Goal: Transaction & Acquisition: Download file/media

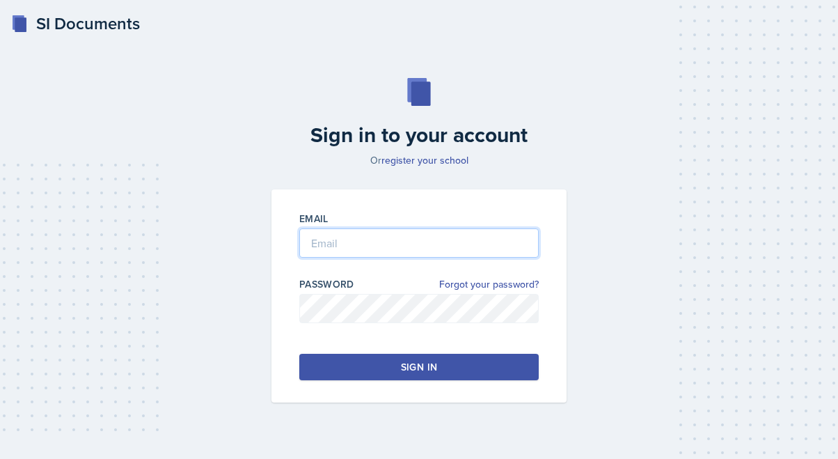
type input "[PERSON_NAME][EMAIL_ADDRESS][PERSON_NAME][DOMAIN_NAME]"
click at [407, 362] on div "Sign in" at bounding box center [419, 367] width 36 height 14
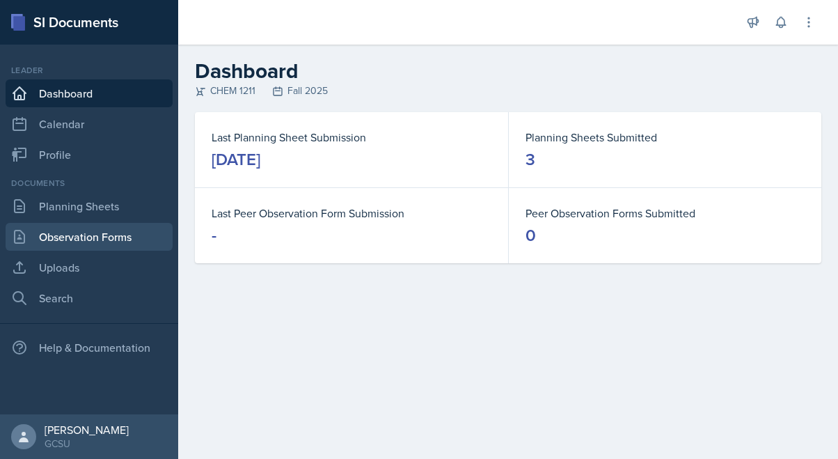
click at [100, 244] on link "Observation Forms" at bounding box center [89, 237] width 167 height 28
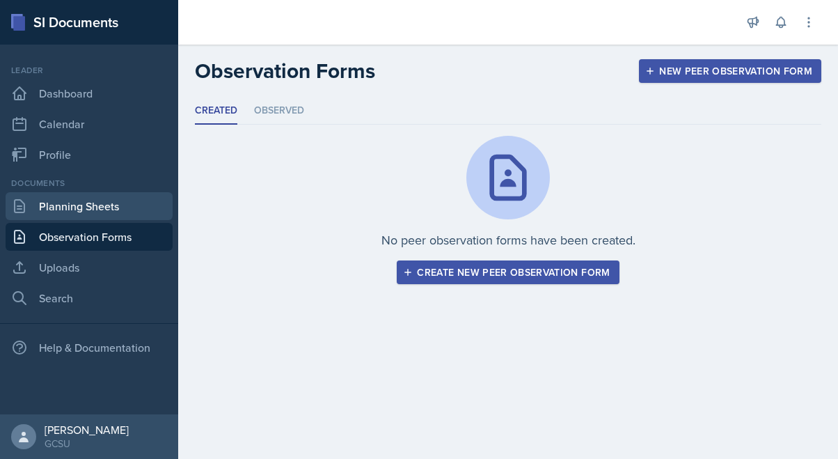
click at [114, 203] on link "Planning Sheets" at bounding box center [89, 206] width 167 height 28
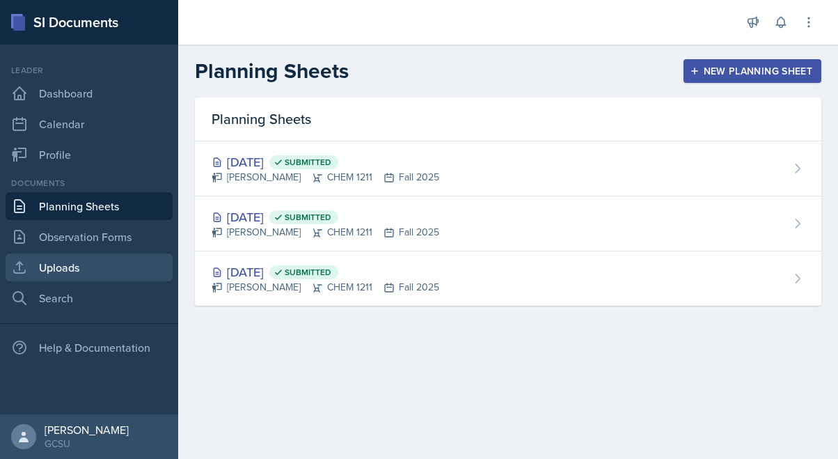
click at [54, 279] on link "Uploads" at bounding box center [89, 267] width 167 height 28
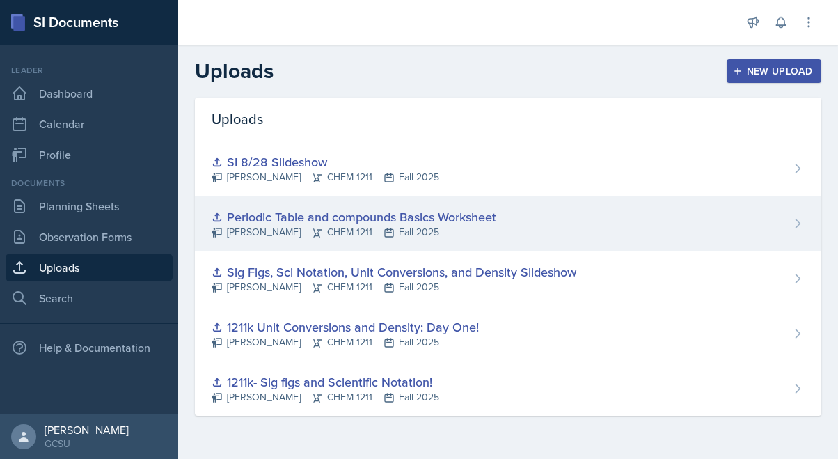
click at [402, 223] on div "Periodic Table and compounds Basics Worksheet" at bounding box center [354, 216] width 285 height 19
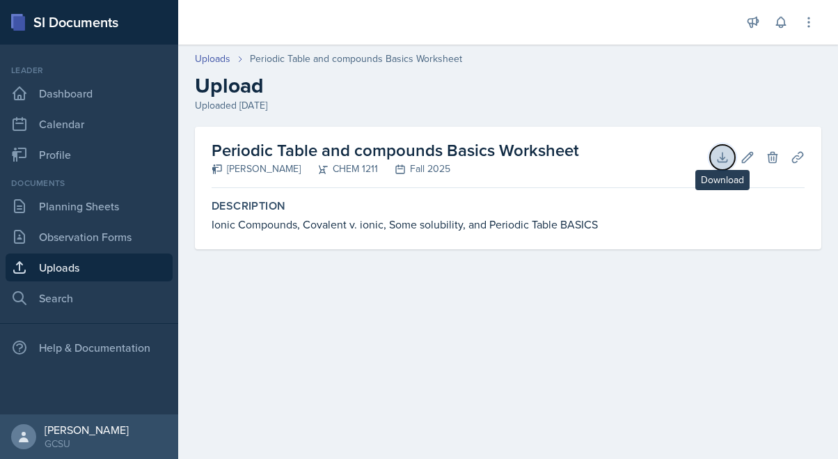
click at [717, 158] on icon at bounding box center [723, 157] width 14 height 14
